Goal: Task Accomplishment & Management: Use online tool/utility

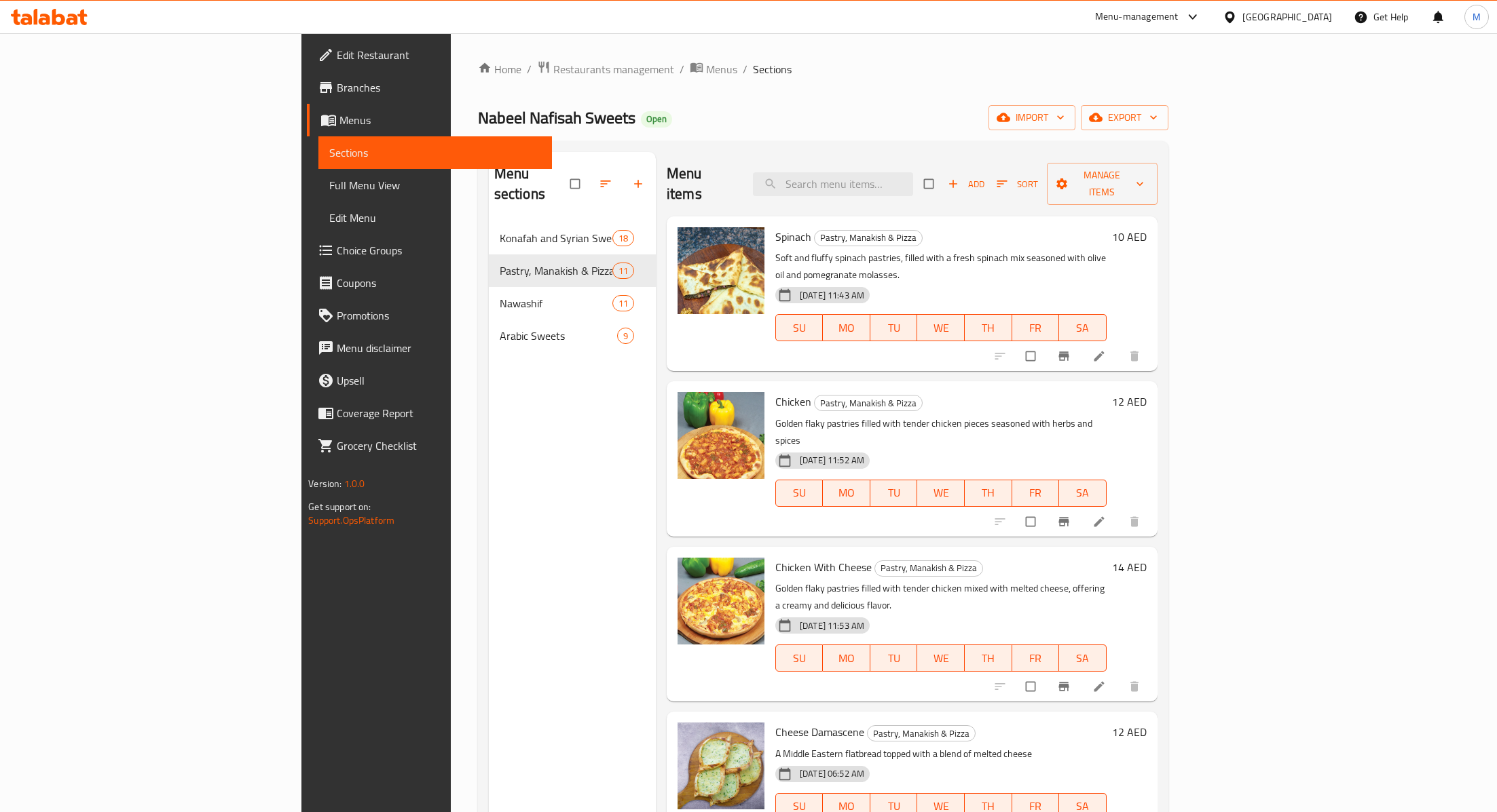
click at [1115, 70] on ol "Home / Restaurants management / Menus / Sections" at bounding box center [823, 69] width 690 height 18
click at [984, 176] on span "Add" at bounding box center [966, 184] width 37 height 16
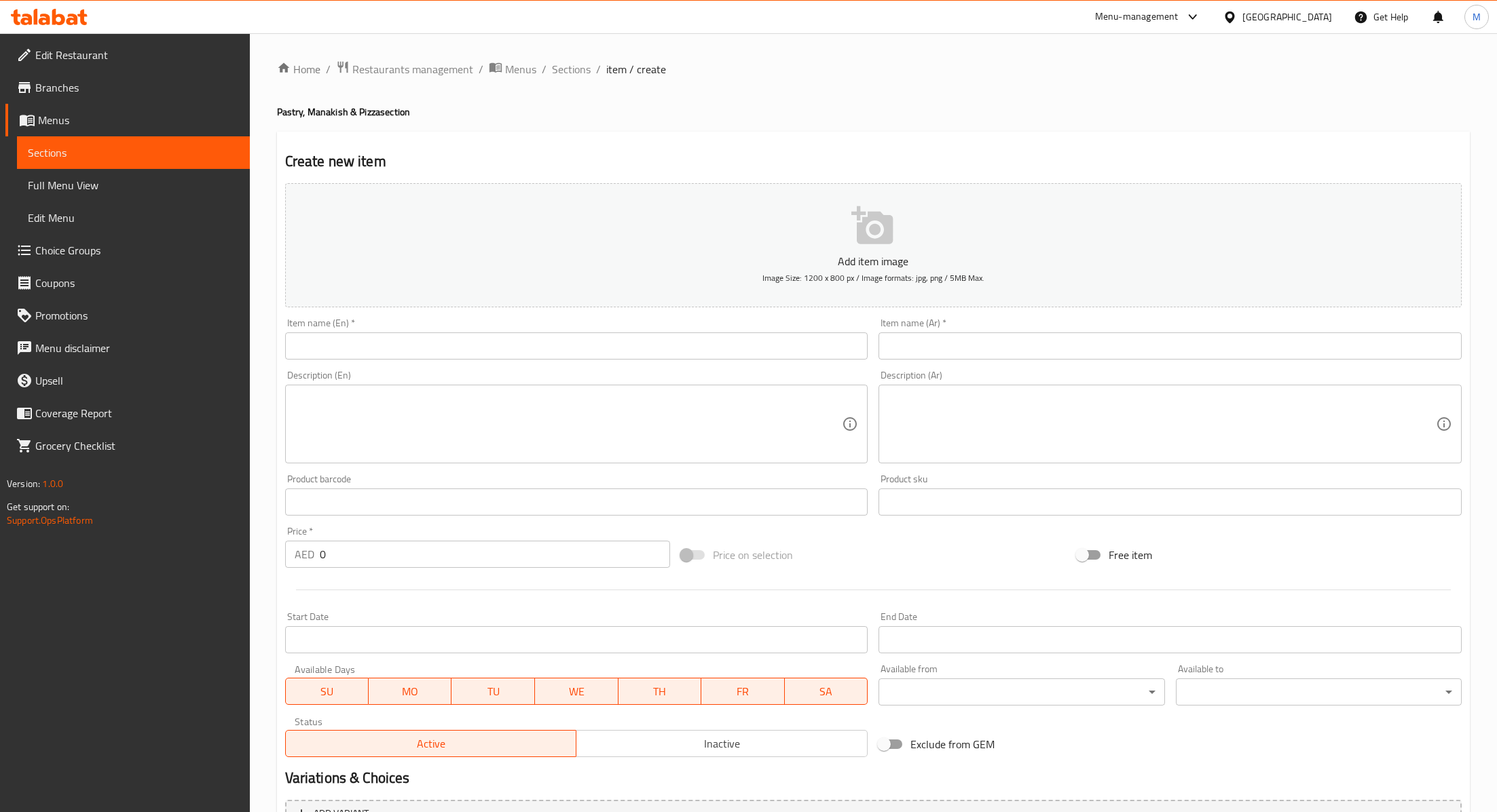
click at [336, 362] on div "Item name (En)   * Item name (En) *" at bounding box center [577, 339] width 594 height 52
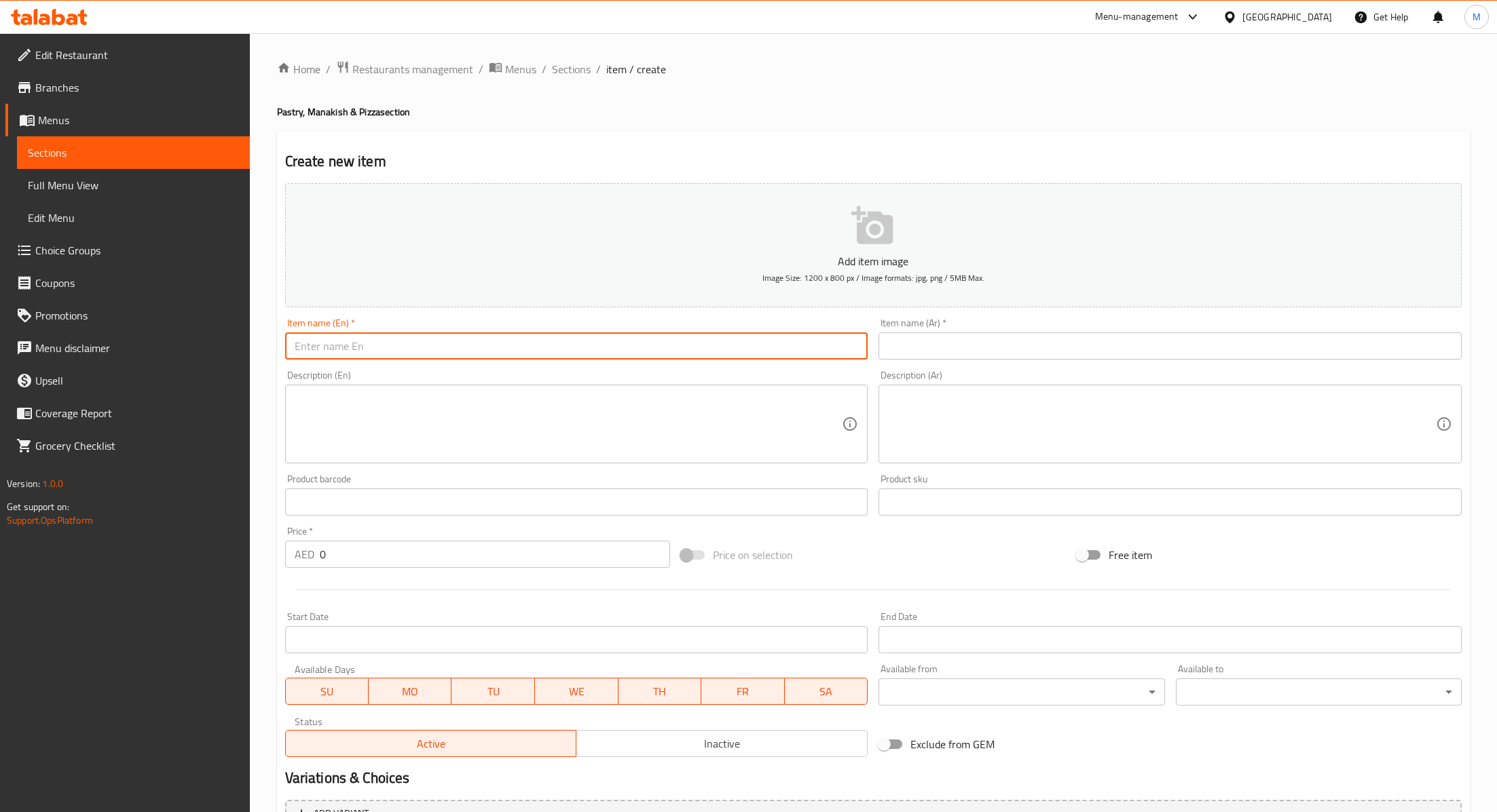
click at [353, 345] on input "text" at bounding box center [576, 346] width 583 height 27
paste input "Mince Meat Damascene"
type input "Mince Meat Damascene"
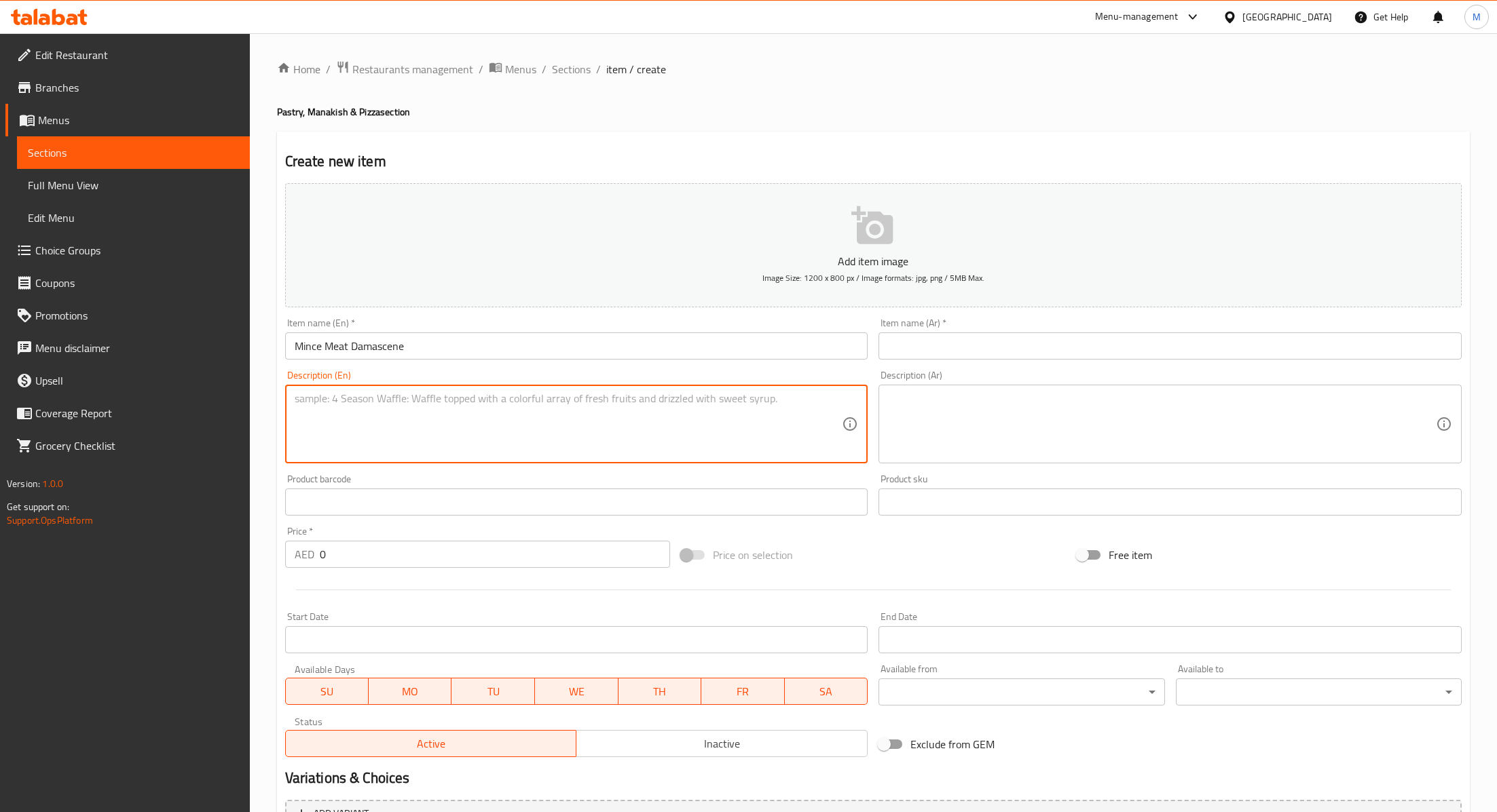
click at [330, 408] on textarea at bounding box center [568, 424] width 548 height 64
paste textarea "A traditional Middle Eastern flatbread topped with spiced minced meat"
type textarea "A traditional Middle Eastern flatbread topped with spiced minced meat"
click at [911, 342] on input "text" at bounding box center [1170, 346] width 583 height 27
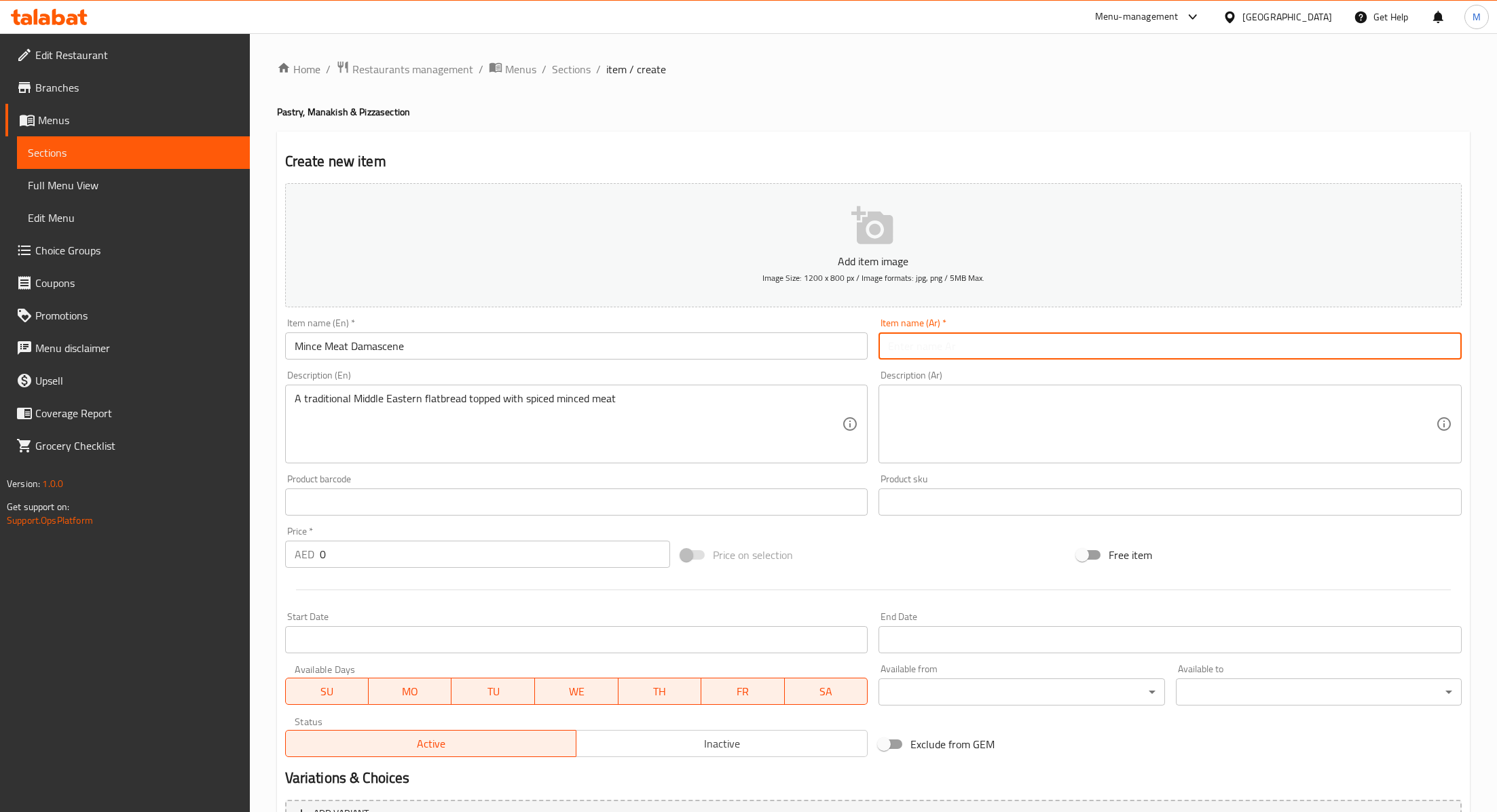
paste input "لحم مفروم دمشقي"
type input "لحم مفروم دمشقي"
click at [909, 416] on textarea at bounding box center [1161, 424] width 548 height 64
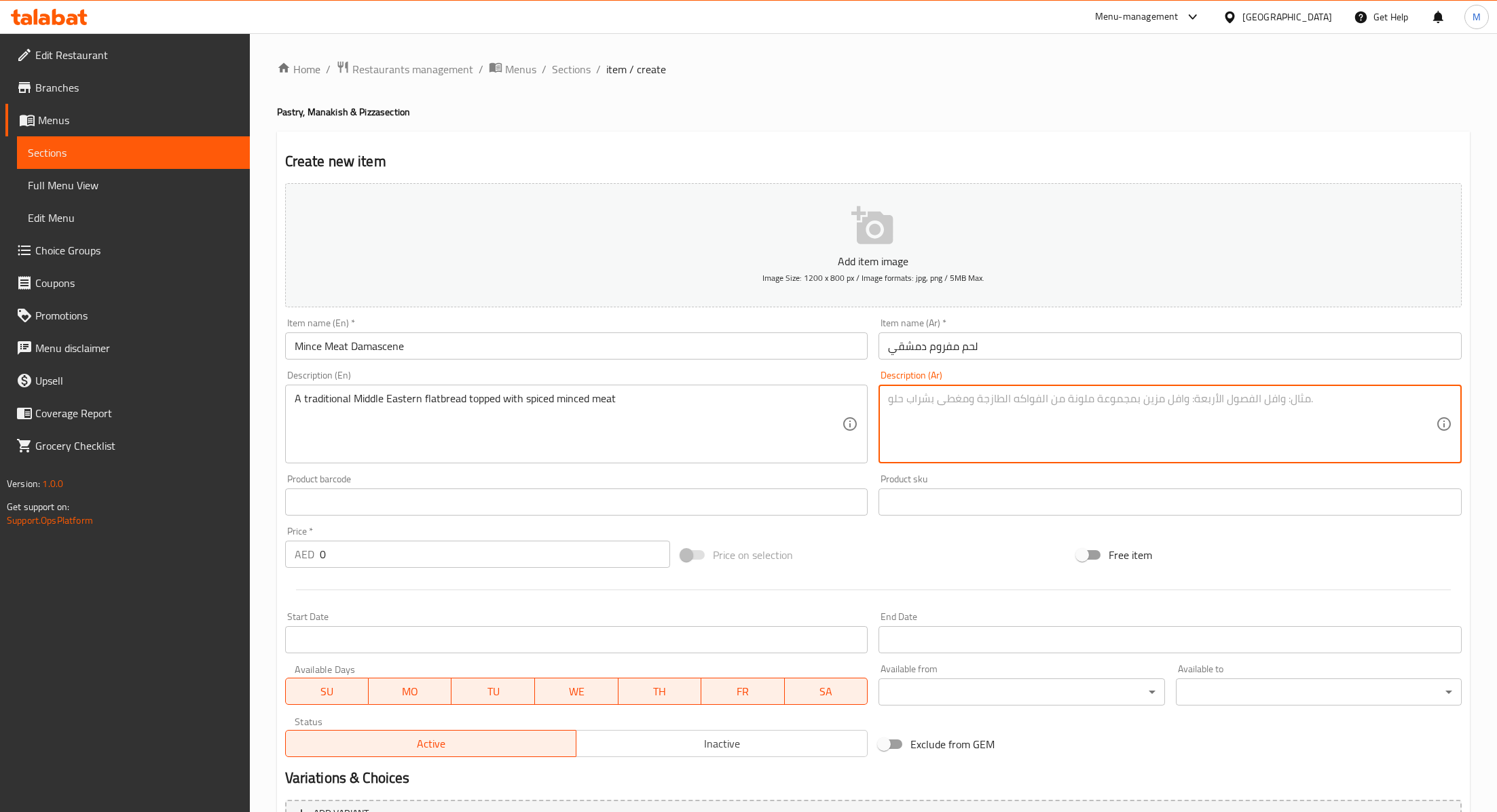
click at [928, 407] on textarea at bounding box center [1161, 424] width 548 height 64
paste textarea "خبز مسطح شرق أوسطي تقليدي مغطى باللحم المفروم المتبل"
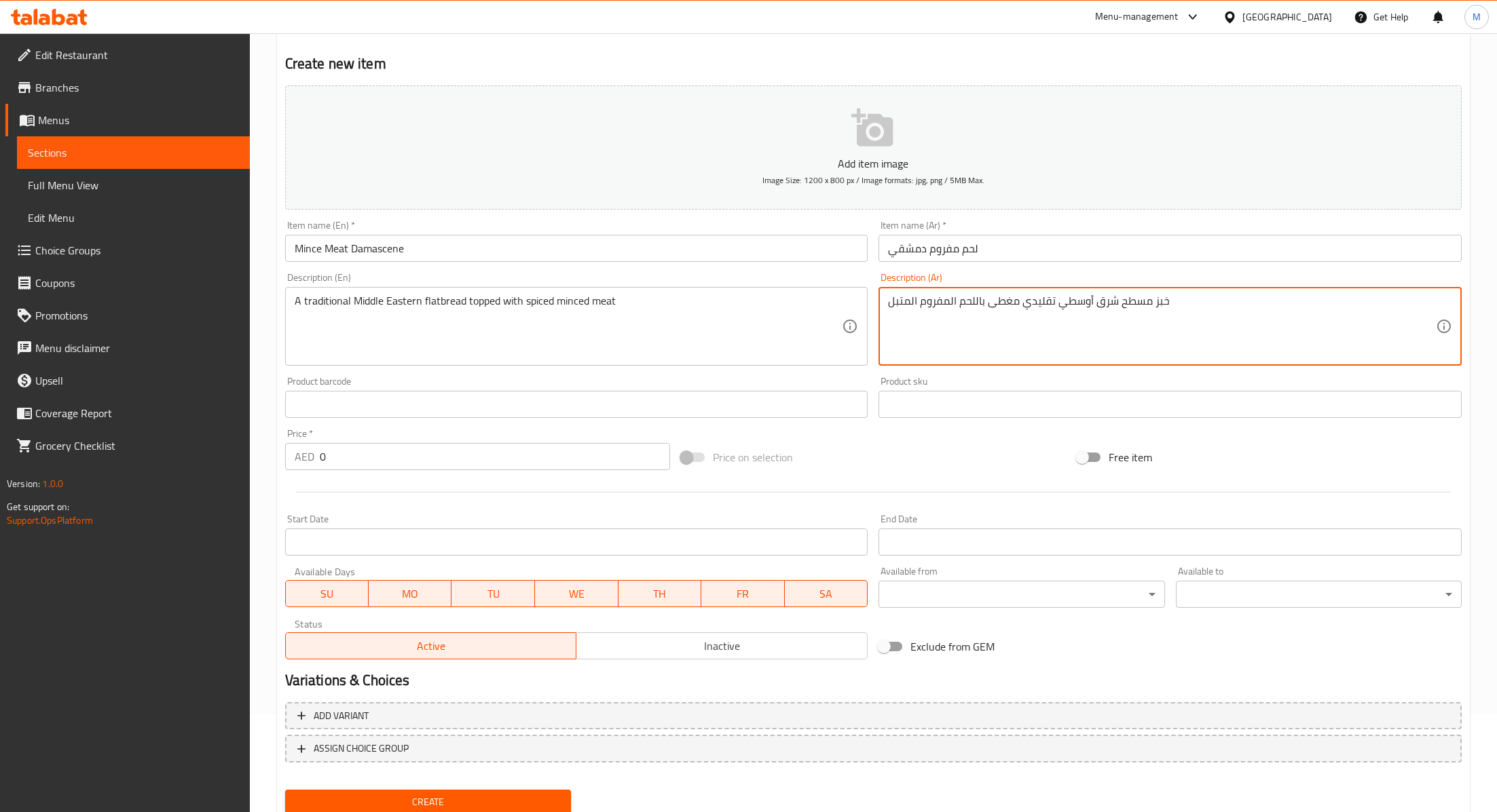
scroll to position [144, 0]
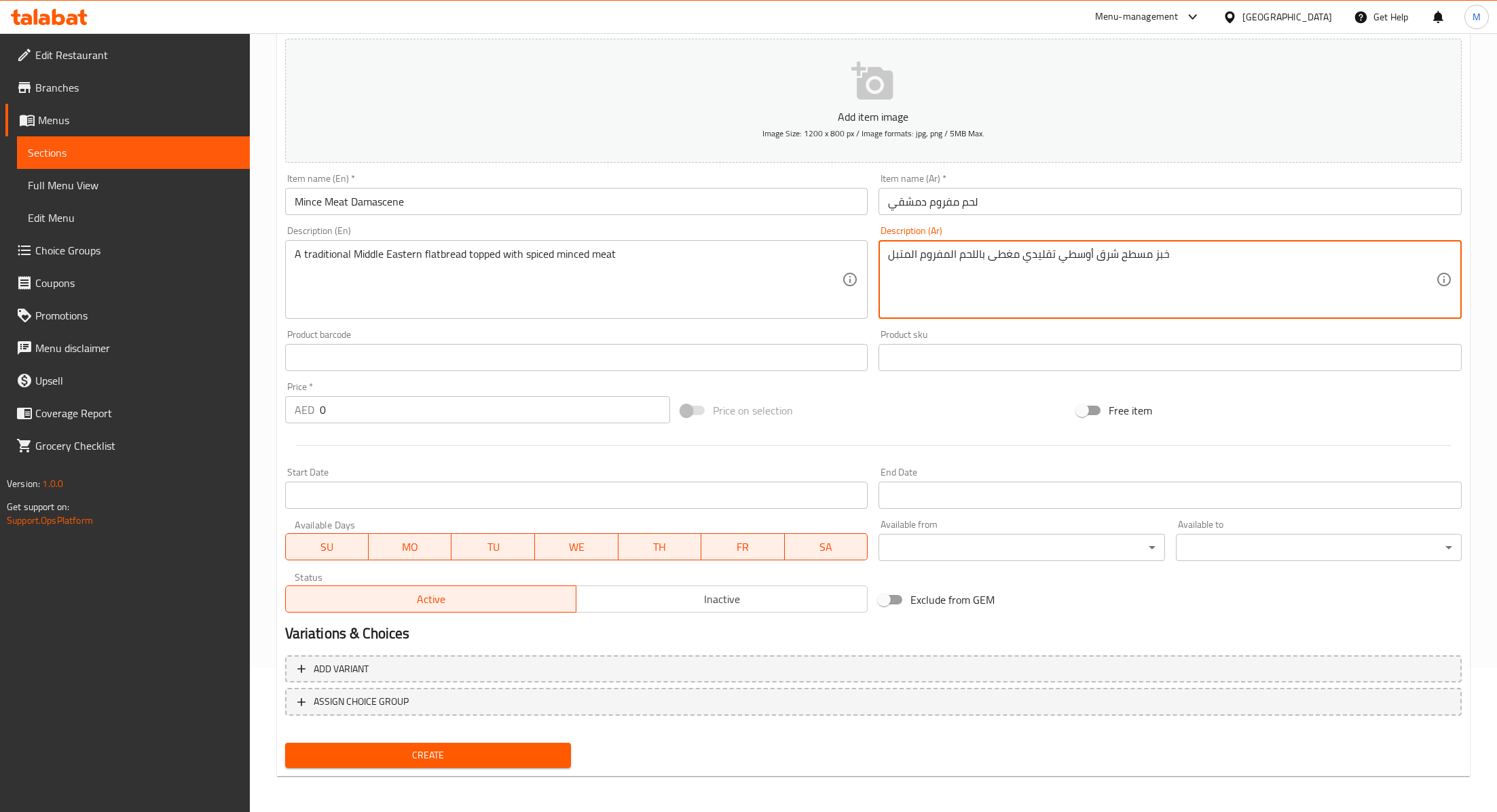
type textarea "خبز مسطح شرق أوسطي تقليدي مغطى باللحم المفروم المتبل"
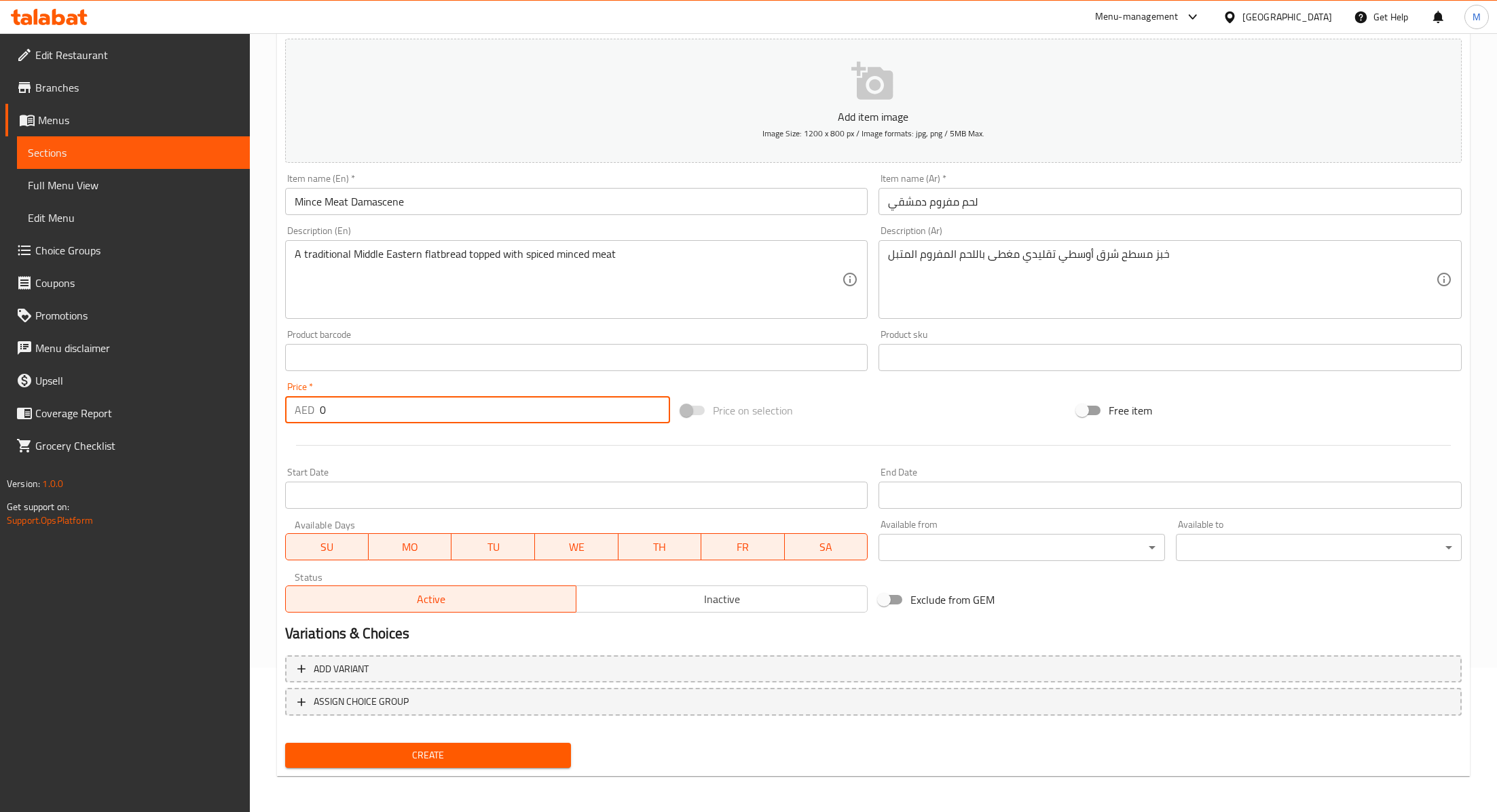
click at [343, 406] on input "0" at bounding box center [494, 410] width 350 height 27
type input "12"
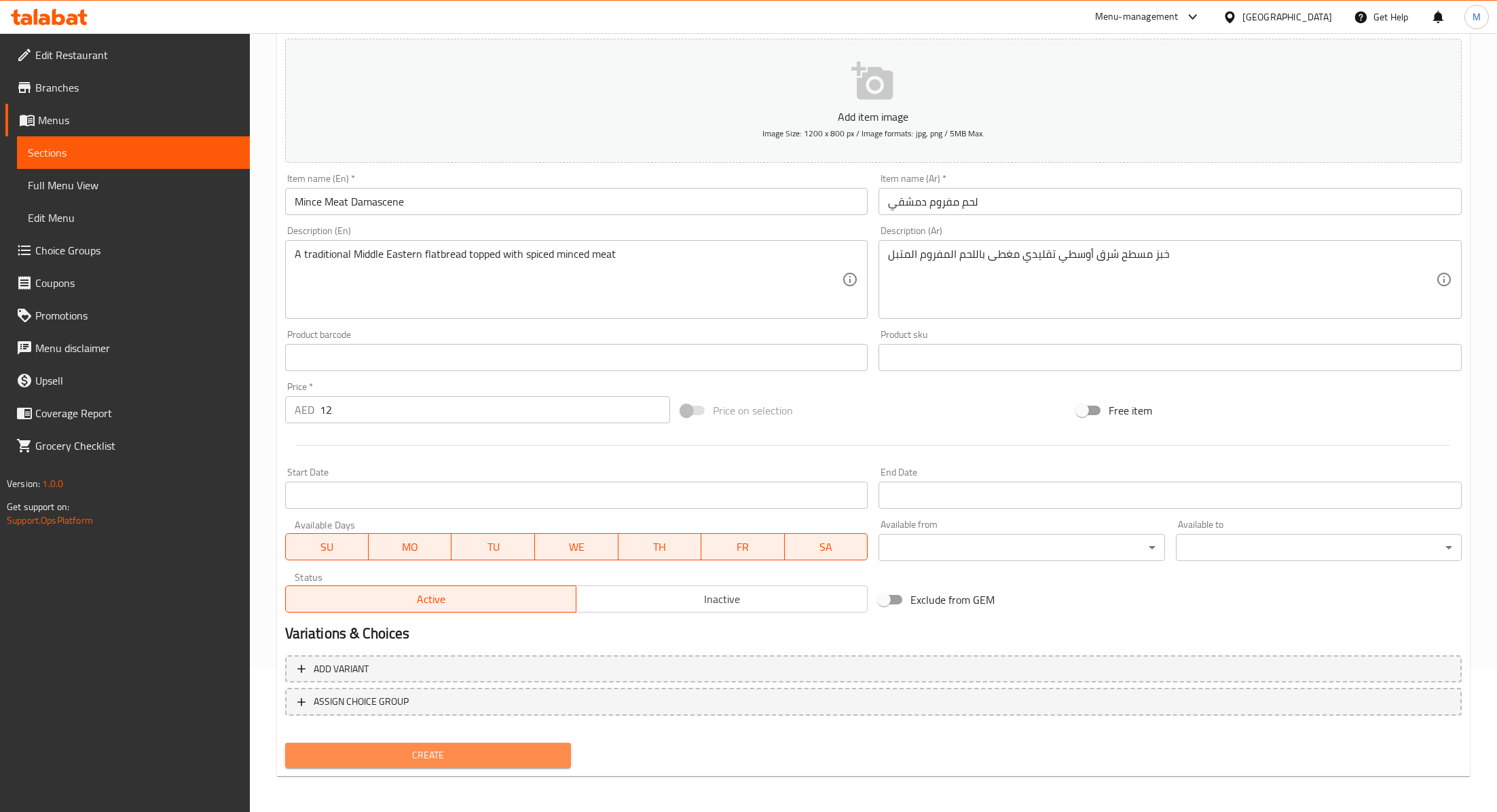
click at [372, 765] on button "Create" at bounding box center [427, 756] width 286 height 25
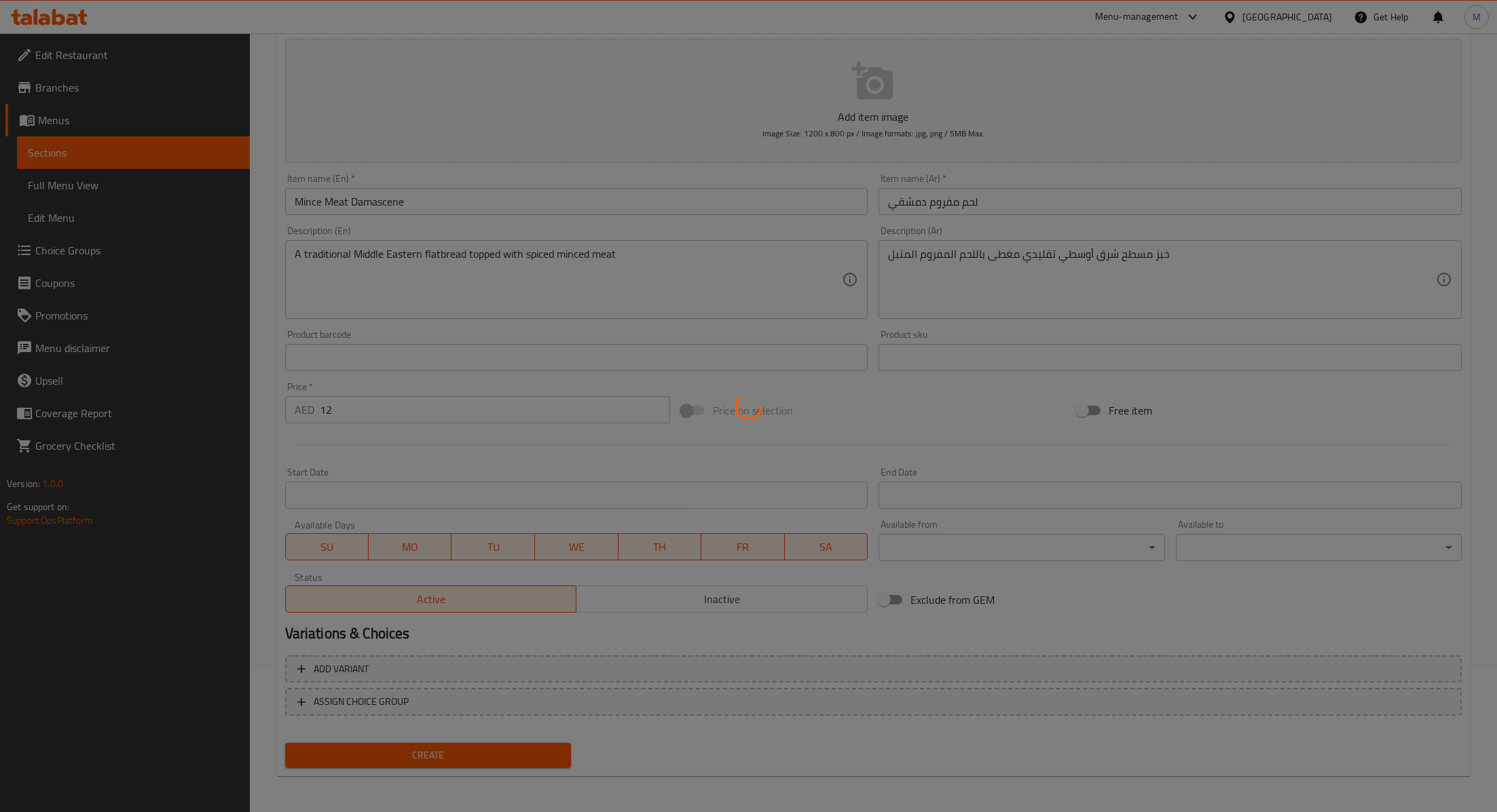
type input "0"
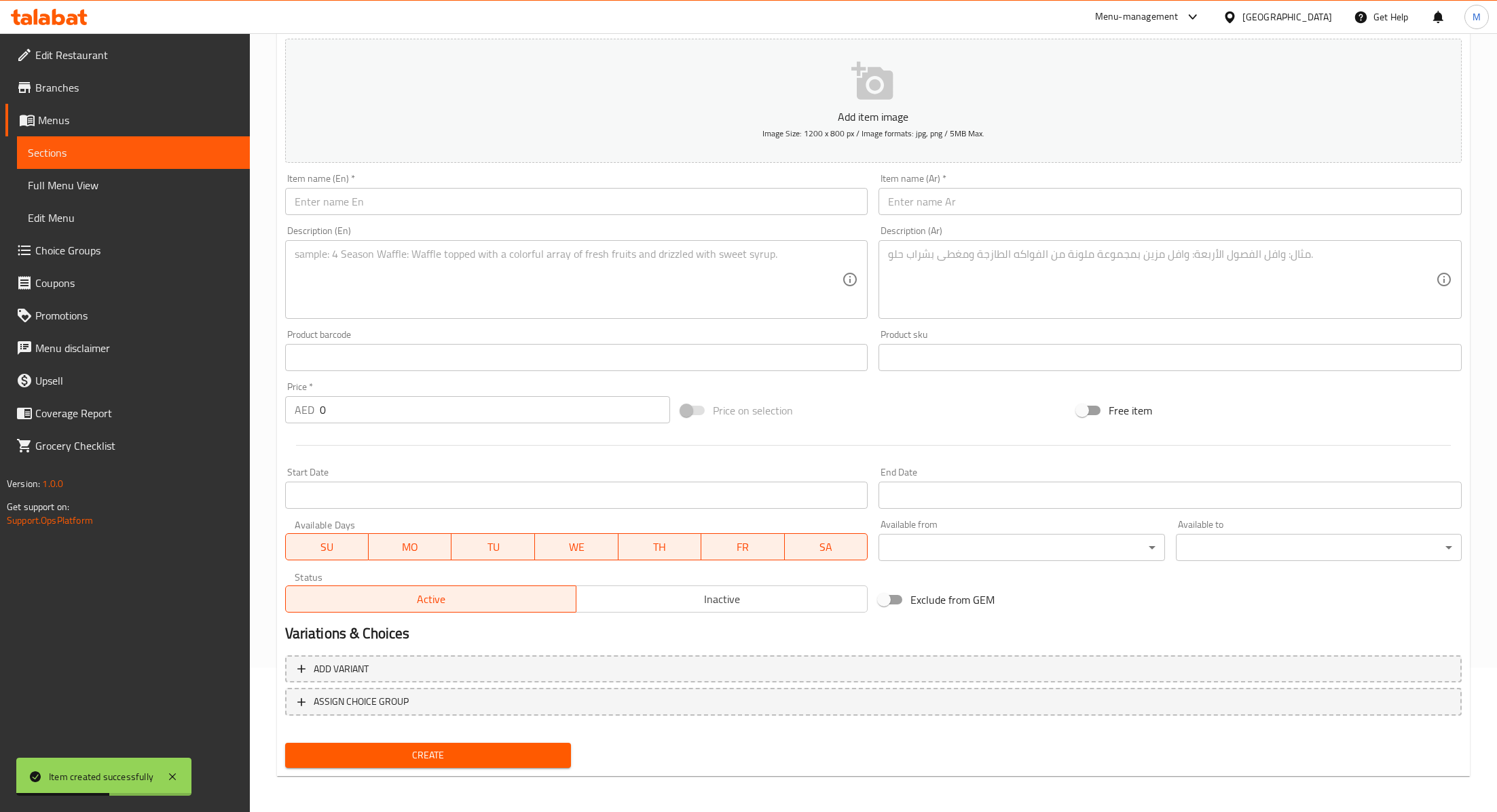
scroll to position [0, 0]
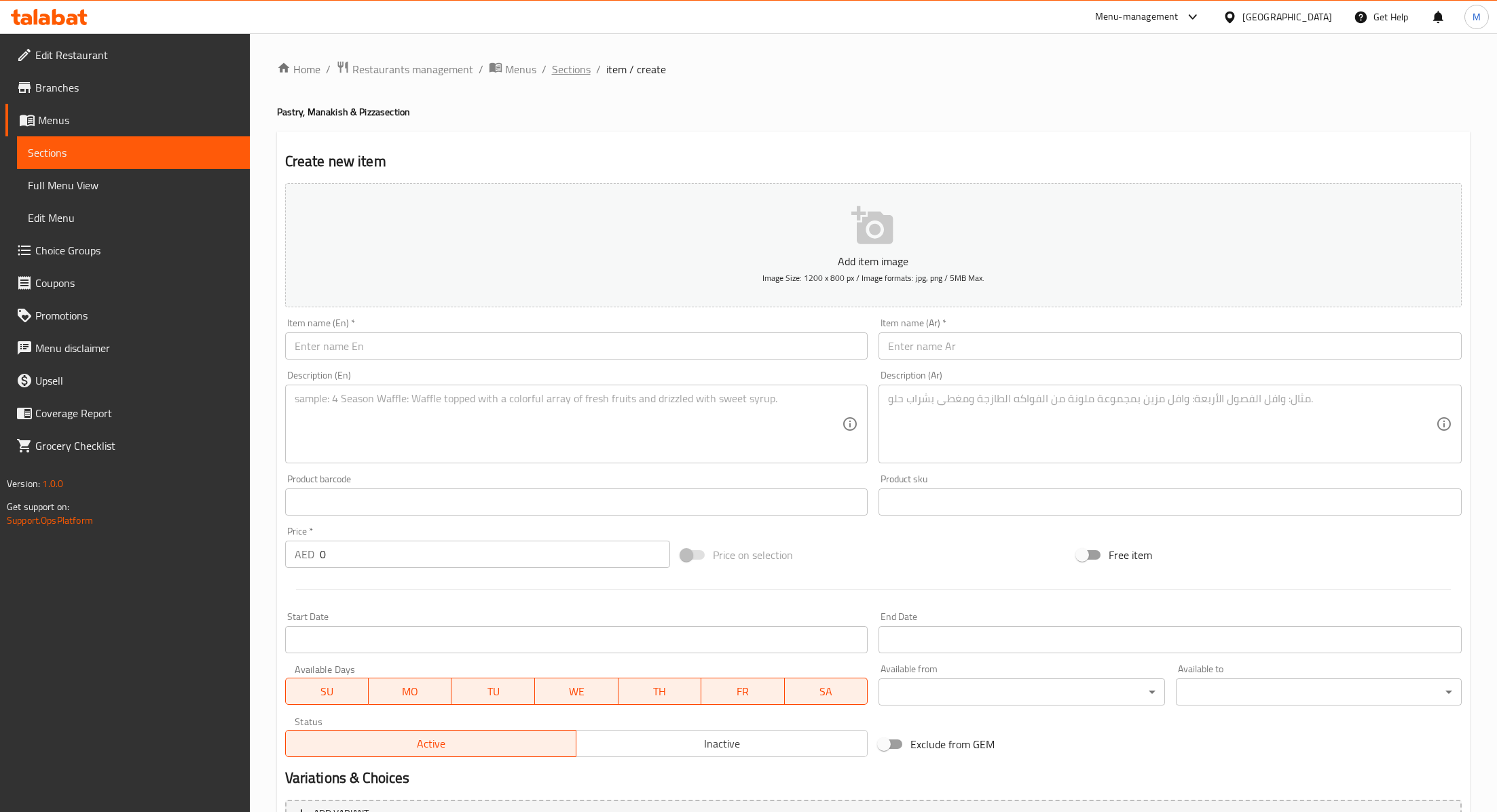
click at [577, 70] on span "Sections" at bounding box center [571, 69] width 39 height 16
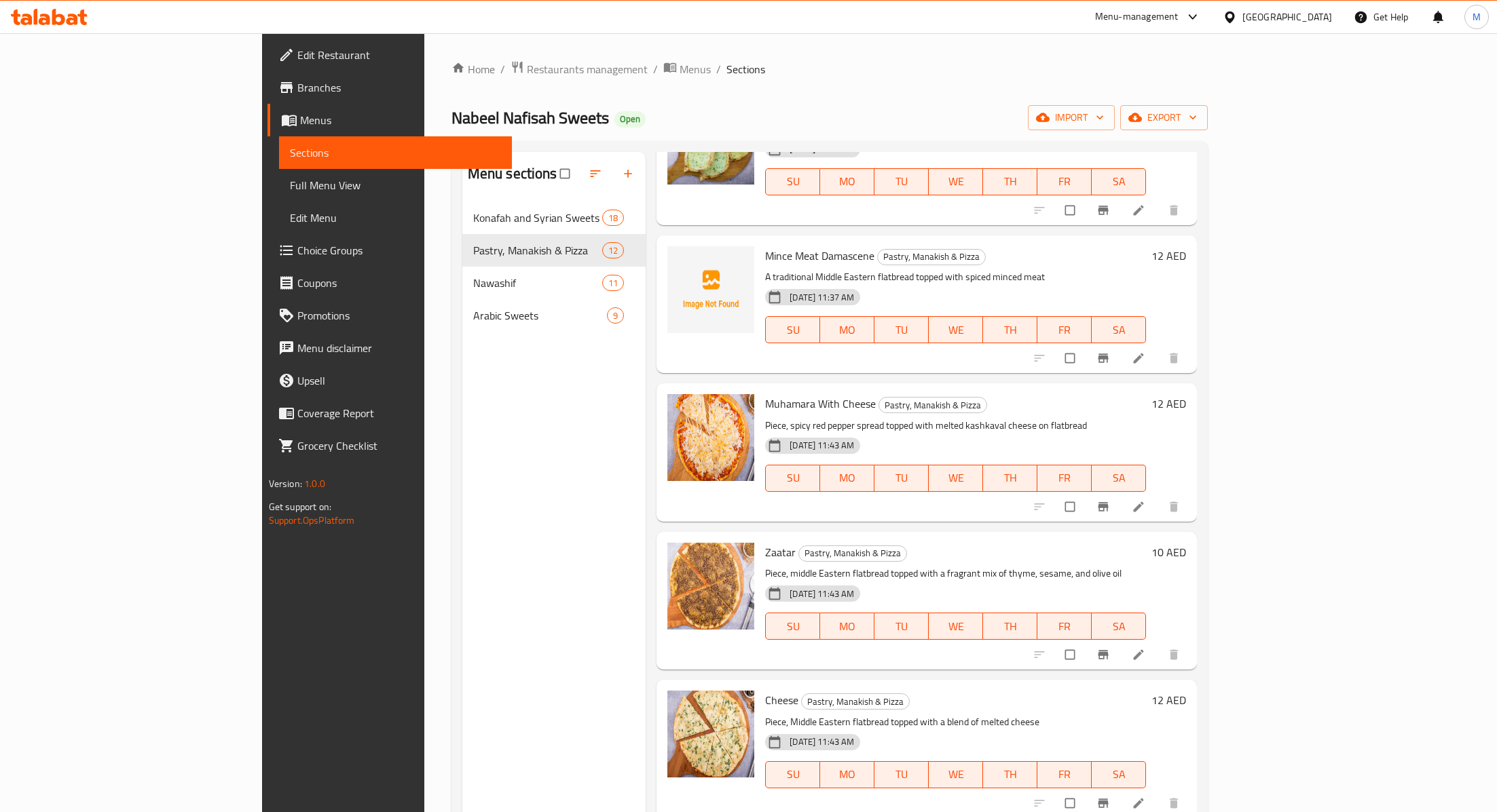
scroll to position [601, 0]
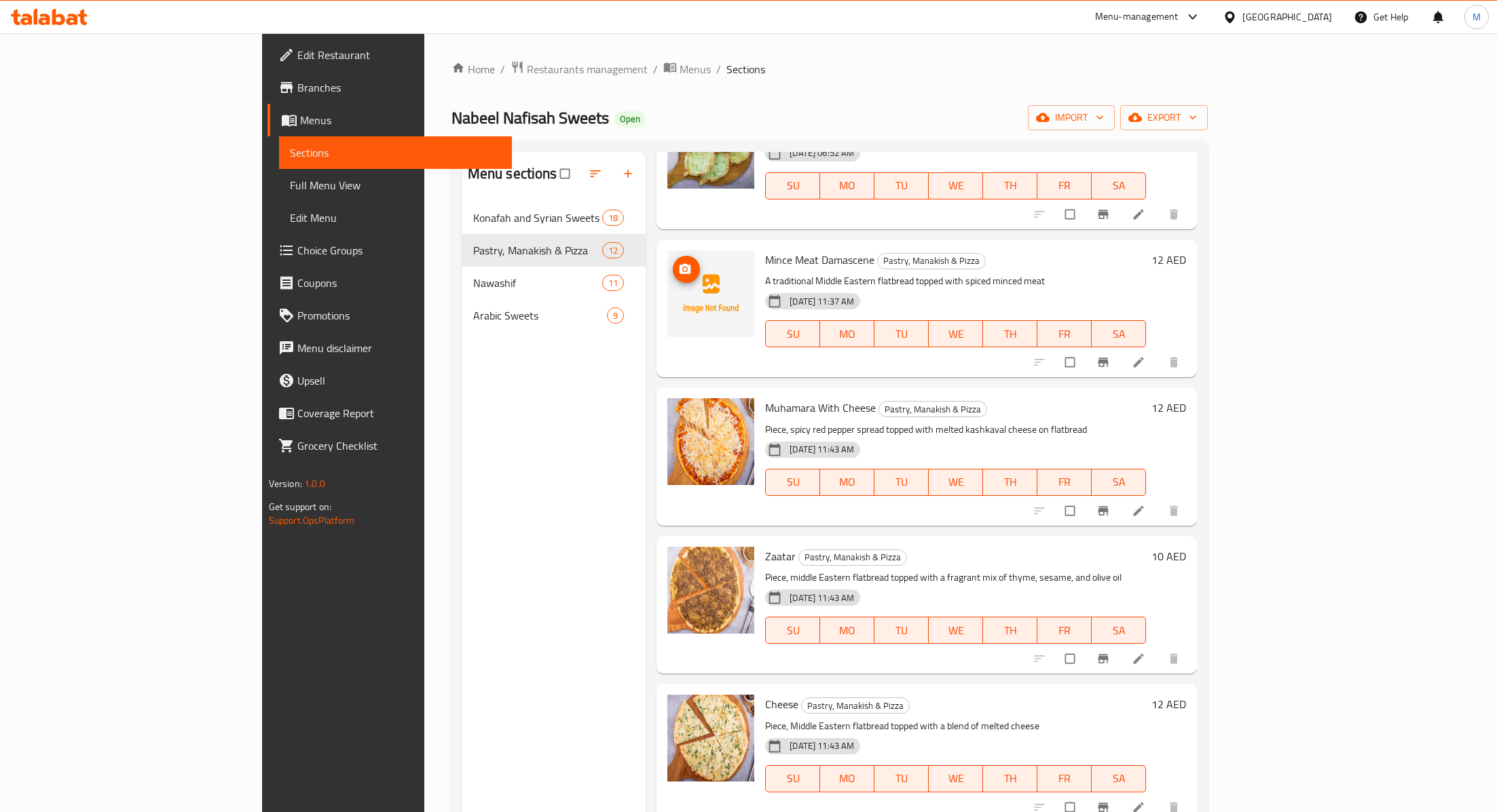
click at [678, 263] on icon "upload picture" at bounding box center [685, 269] width 13 height 13
click at [1110, 355] on icon "Branch-specific-item" at bounding box center [1103, 362] width 13 height 13
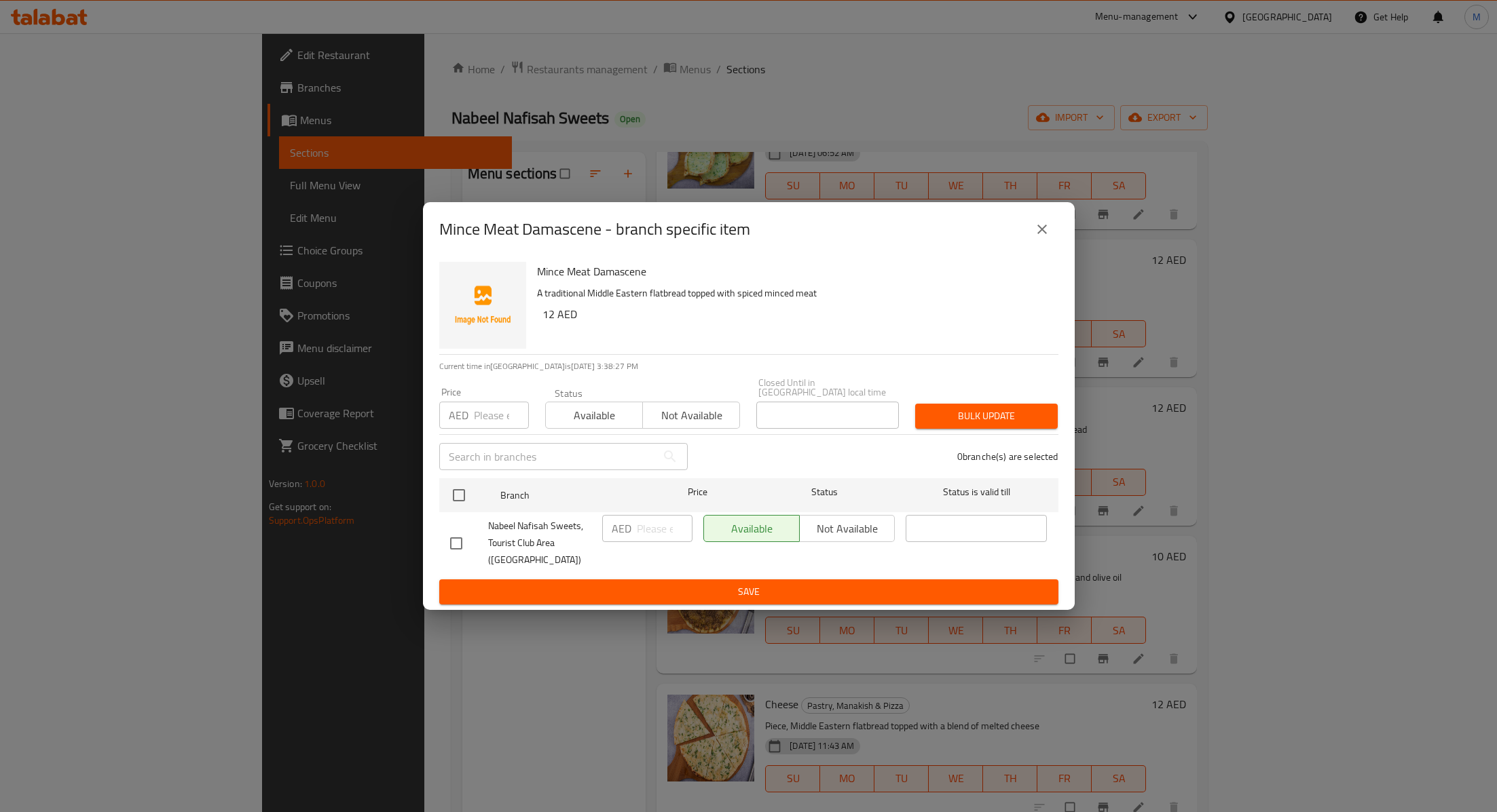
click at [1038, 230] on icon "close" at bounding box center [1041, 229] width 16 height 16
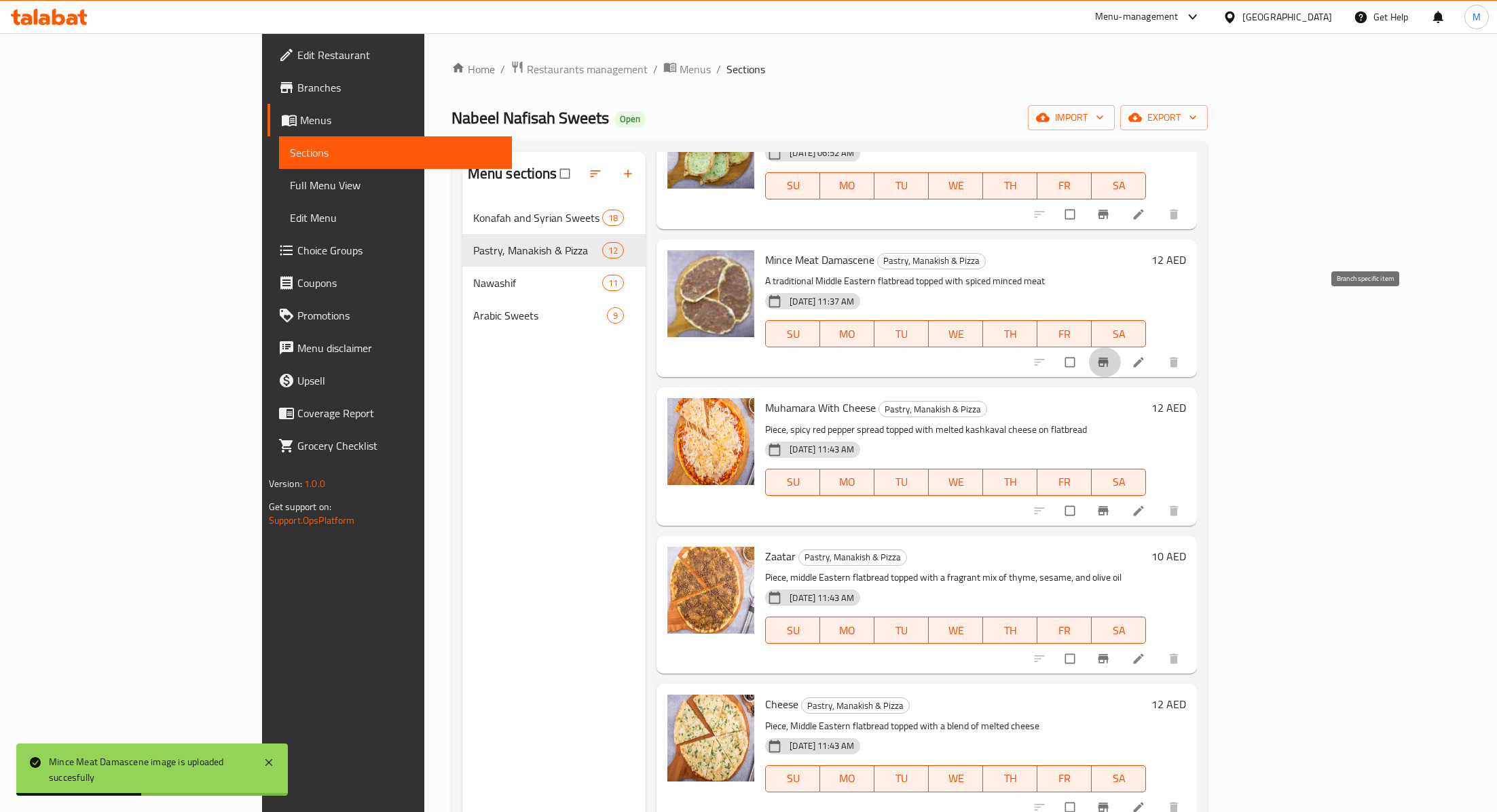
click at [1120, 347] on button "Branch-specific-item" at bounding box center [1104, 362] width 32 height 30
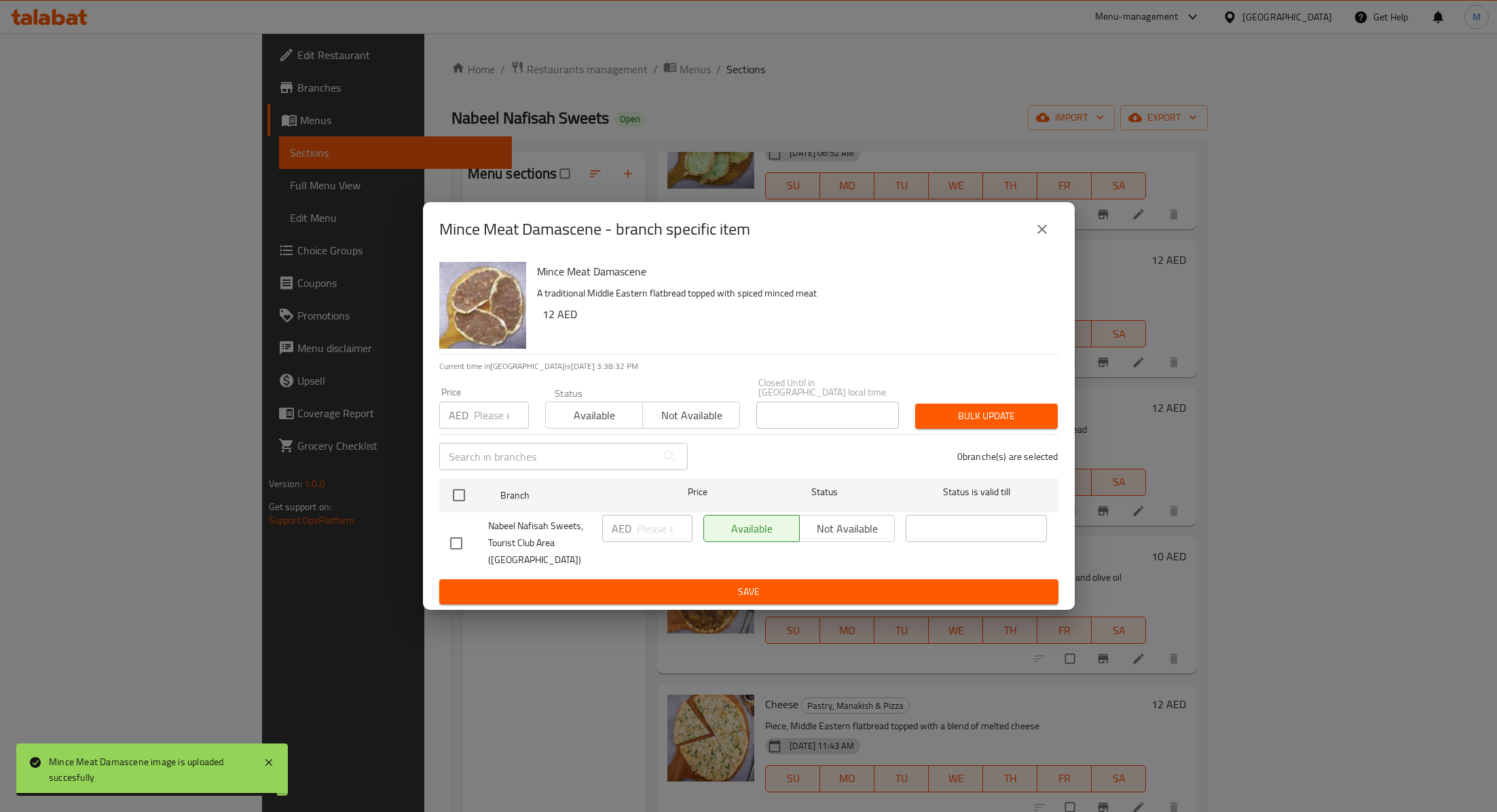
click at [456, 543] on input "checkbox" at bounding box center [456, 543] width 28 height 28
checkbox input "true"
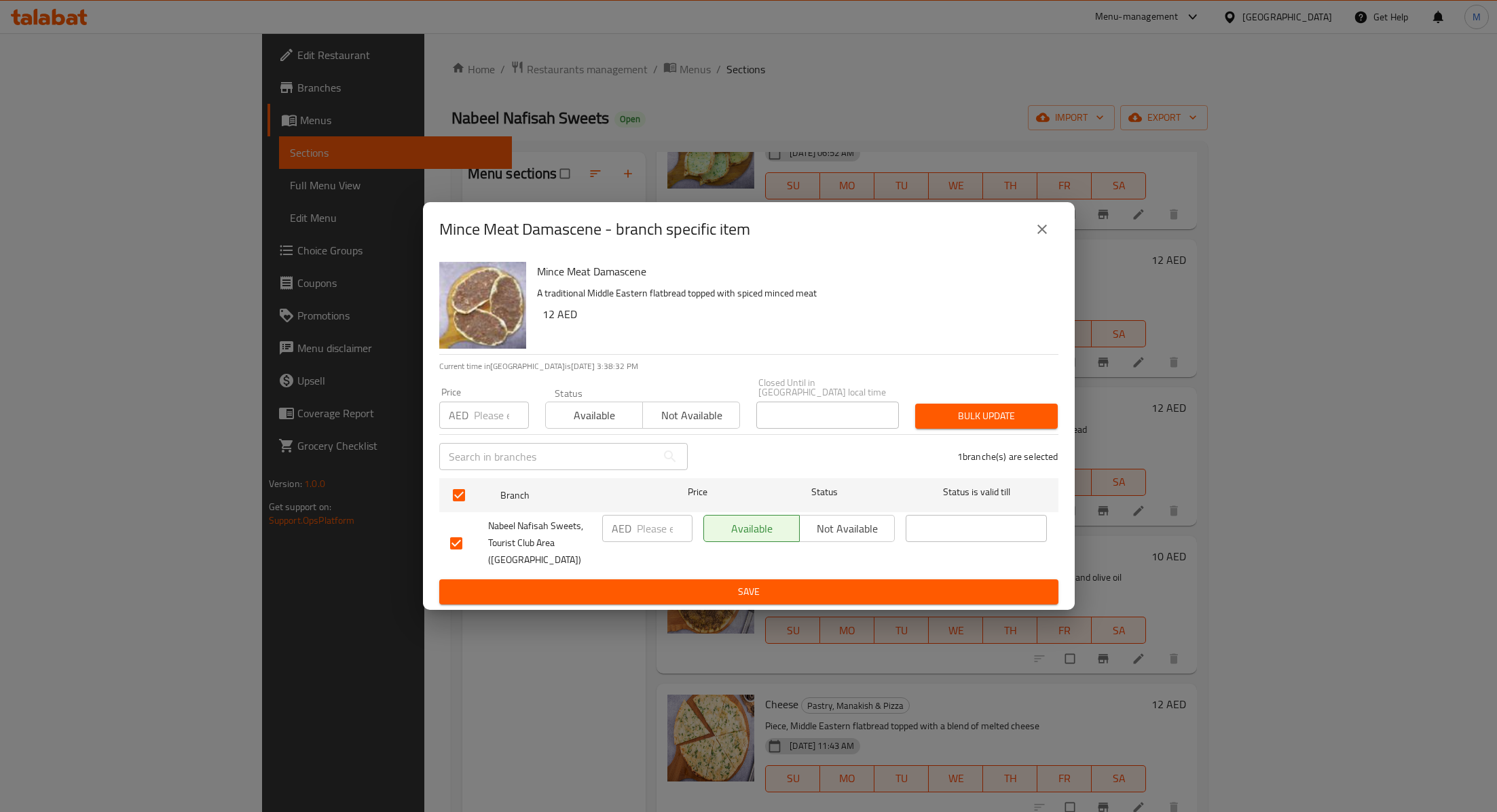
click at [641, 536] on input "number" at bounding box center [664, 529] width 56 height 27
type input "12"
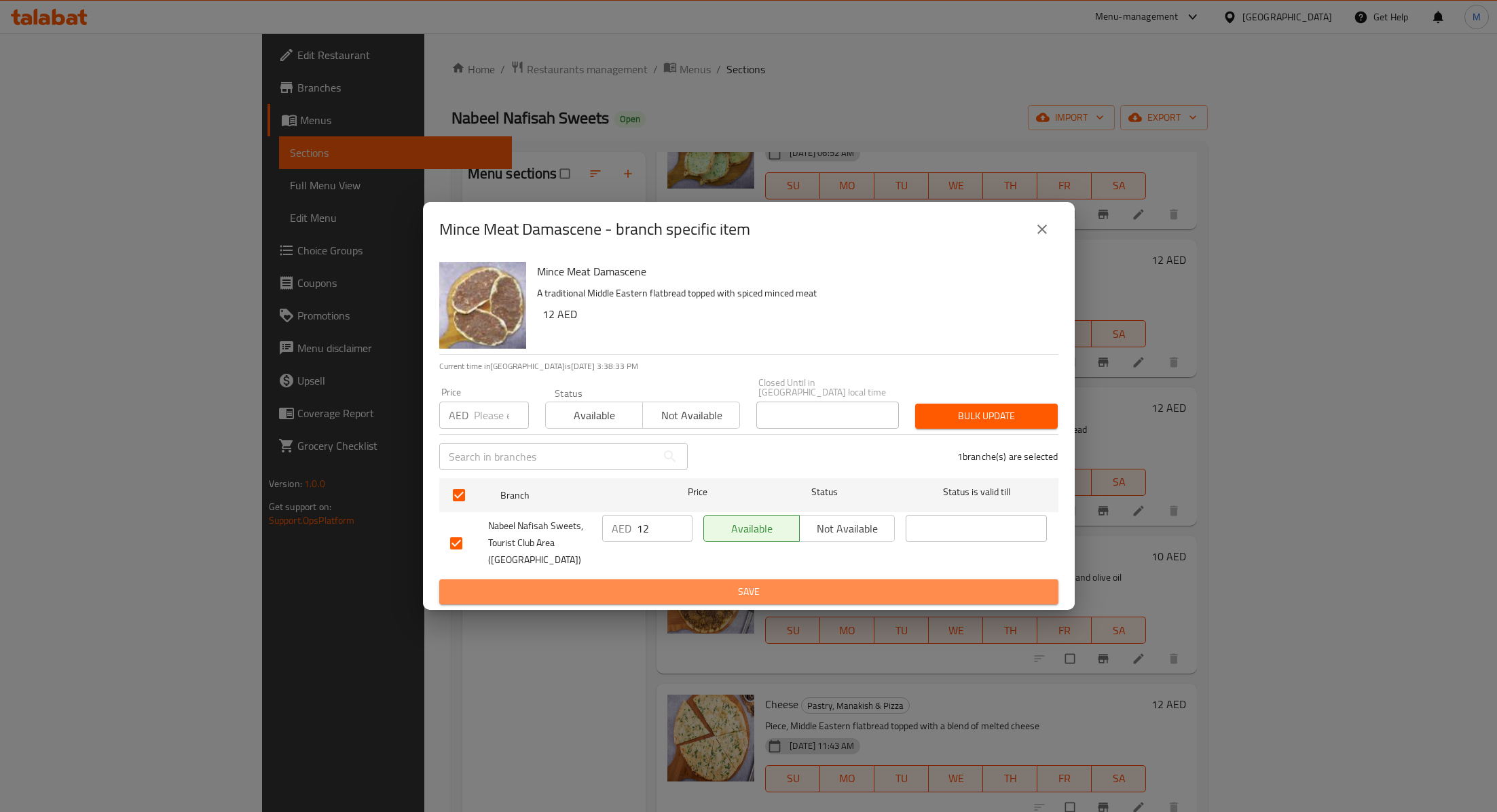
click at [695, 593] on span "Save" at bounding box center [748, 592] width 597 height 17
